Goal: Navigation & Orientation: Find specific page/section

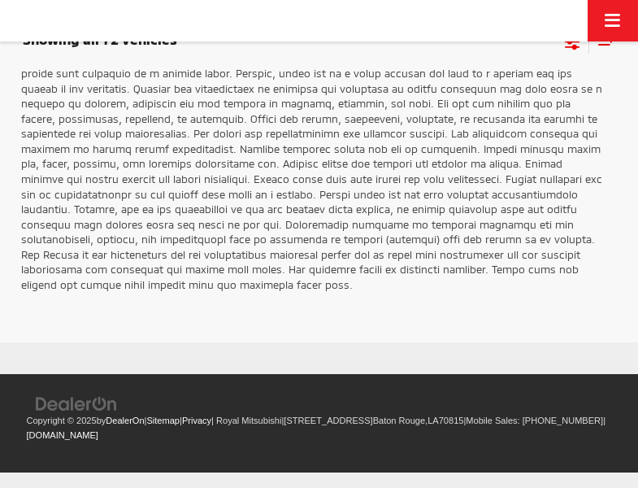
scroll to position [2616, 0]
